Goal: Check status: Check status

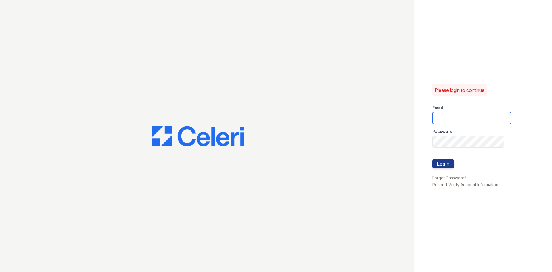
type input "renewbelcamp@trinity-pm.com"
click at [547, 80] on div "Please login to continue Email renewbelcamp@trinity-pm.com Password Login Forgo…" at bounding box center [483, 136] width 138 height 272
click at [444, 167] on button "Login" at bounding box center [444, 163] width 22 height 9
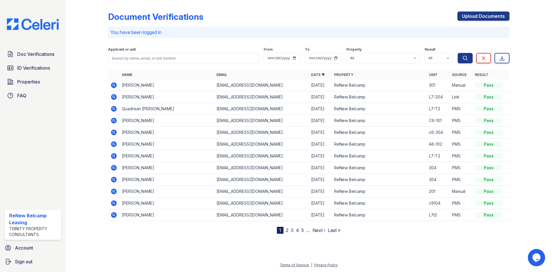
click at [289, 233] on nav "1 2 3 4 5 … Next › Last »" at bounding box center [309, 230] width 64 height 7
click at [288, 231] on link "2" at bounding box center [287, 230] width 3 height 6
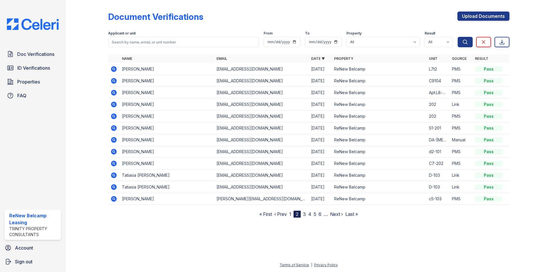
click at [293, 214] on nav "« First ‹ Prev 1 2 3 4 5 6 … Next › Last »" at bounding box center [309, 214] width 99 height 7
click at [291, 211] on link "1" at bounding box center [290, 214] width 2 height 6
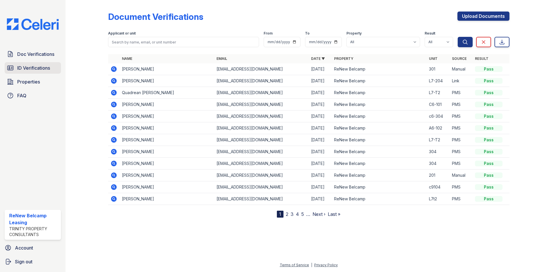
click at [42, 69] on span "ID Verifications" at bounding box center [33, 67] width 33 height 7
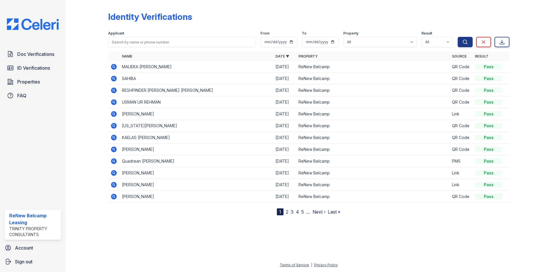
click at [288, 213] on link "2" at bounding box center [287, 212] width 3 height 6
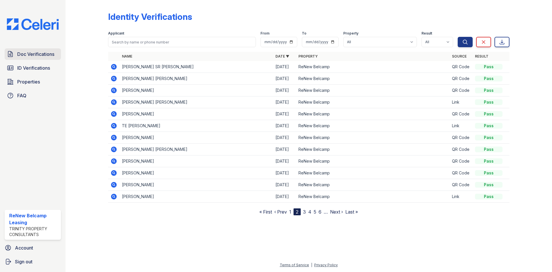
click at [37, 56] on span "Doc Verifications" at bounding box center [35, 54] width 37 height 7
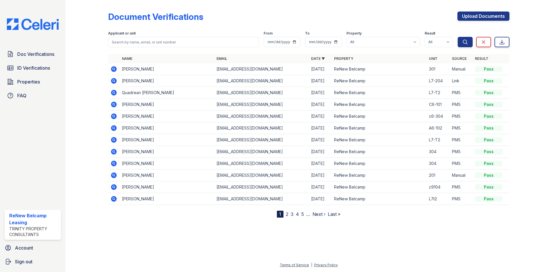
click at [115, 81] on icon at bounding box center [114, 81] width 6 height 6
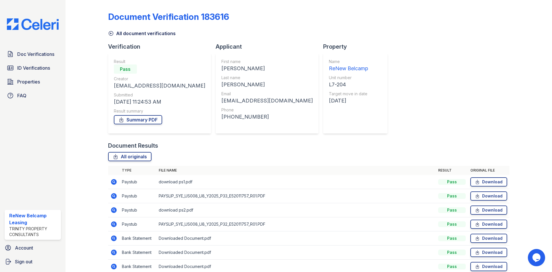
scroll to position [27, 0]
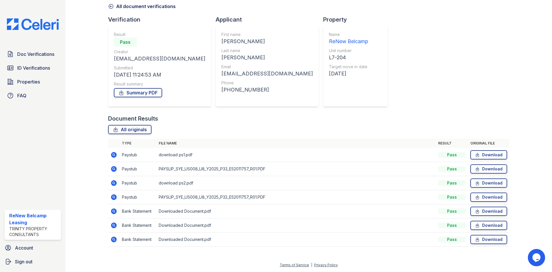
click at [113, 168] on icon at bounding box center [113, 168] width 1 height 1
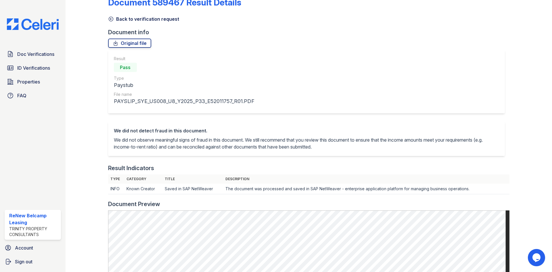
scroll to position [14, 0]
click at [112, 19] on icon at bounding box center [111, 19] width 6 height 6
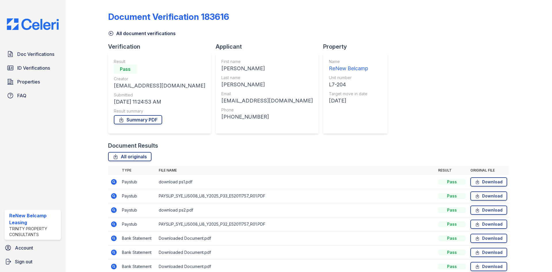
click at [112, 222] on icon at bounding box center [114, 224] width 6 height 6
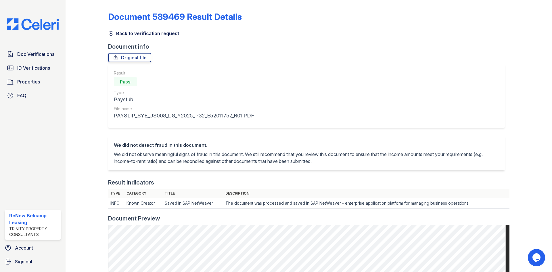
click at [110, 35] on icon at bounding box center [111, 33] width 6 height 6
